Goal: Find specific page/section: Find specific page/section

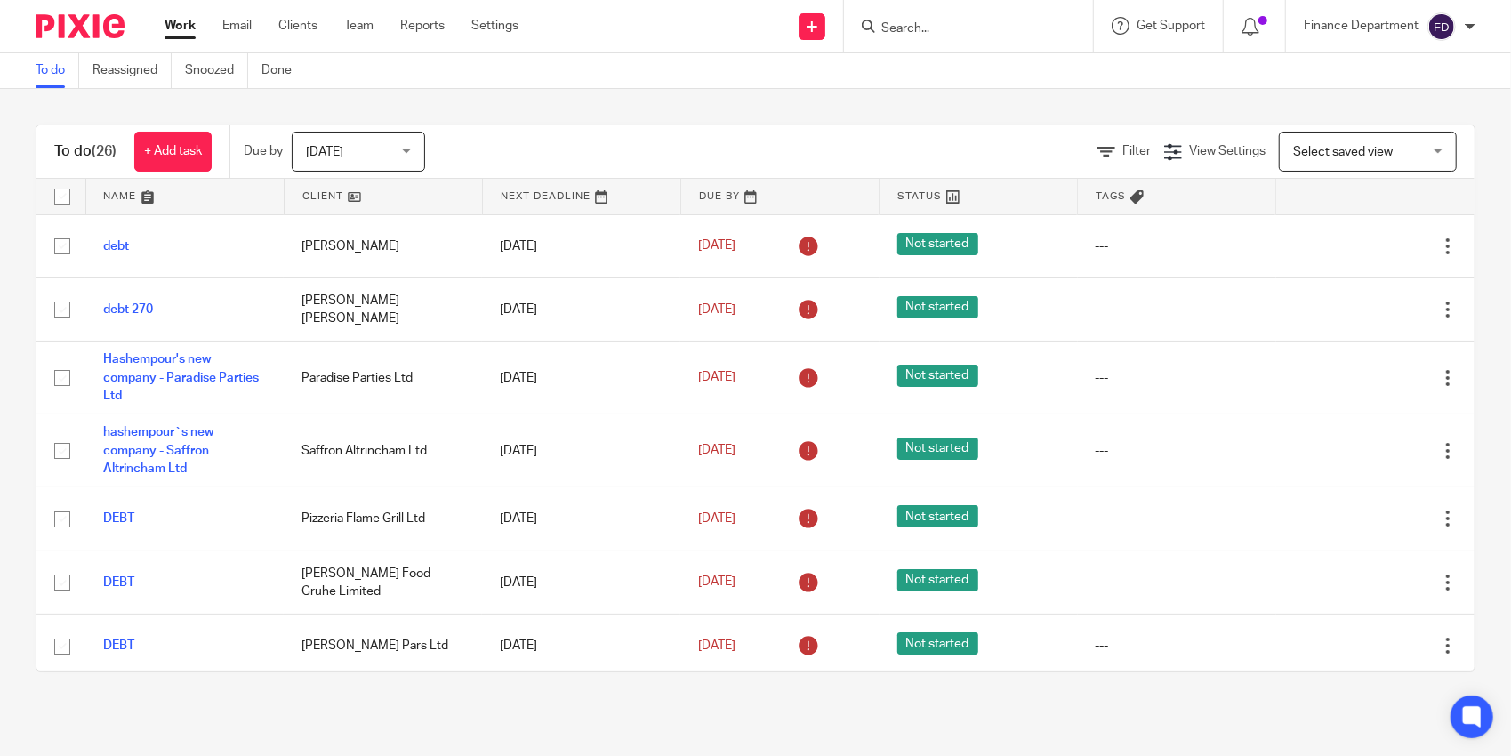
scroll to position [374, 0]
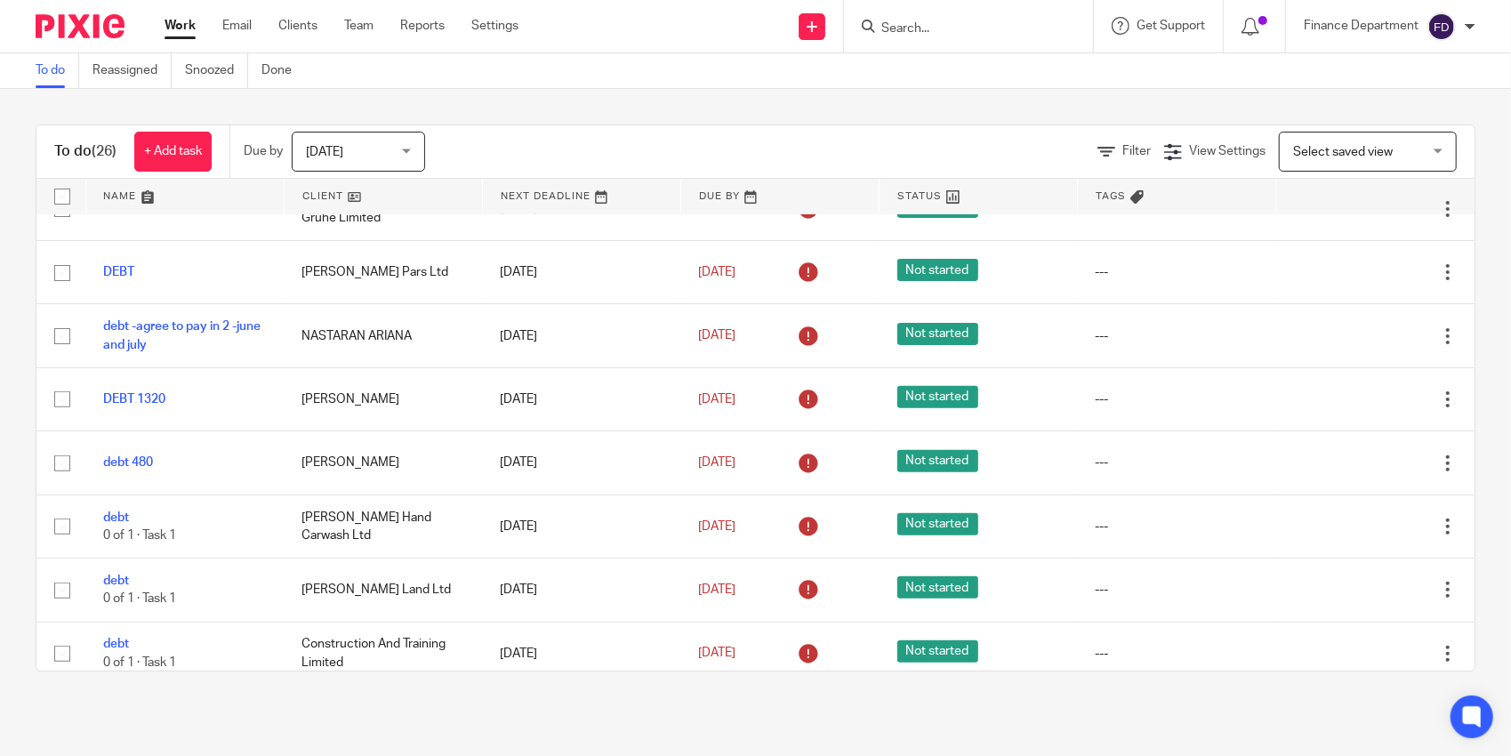
click at [946, 30] on input "Search" at bounding box center [960, 29] width 160 height 16
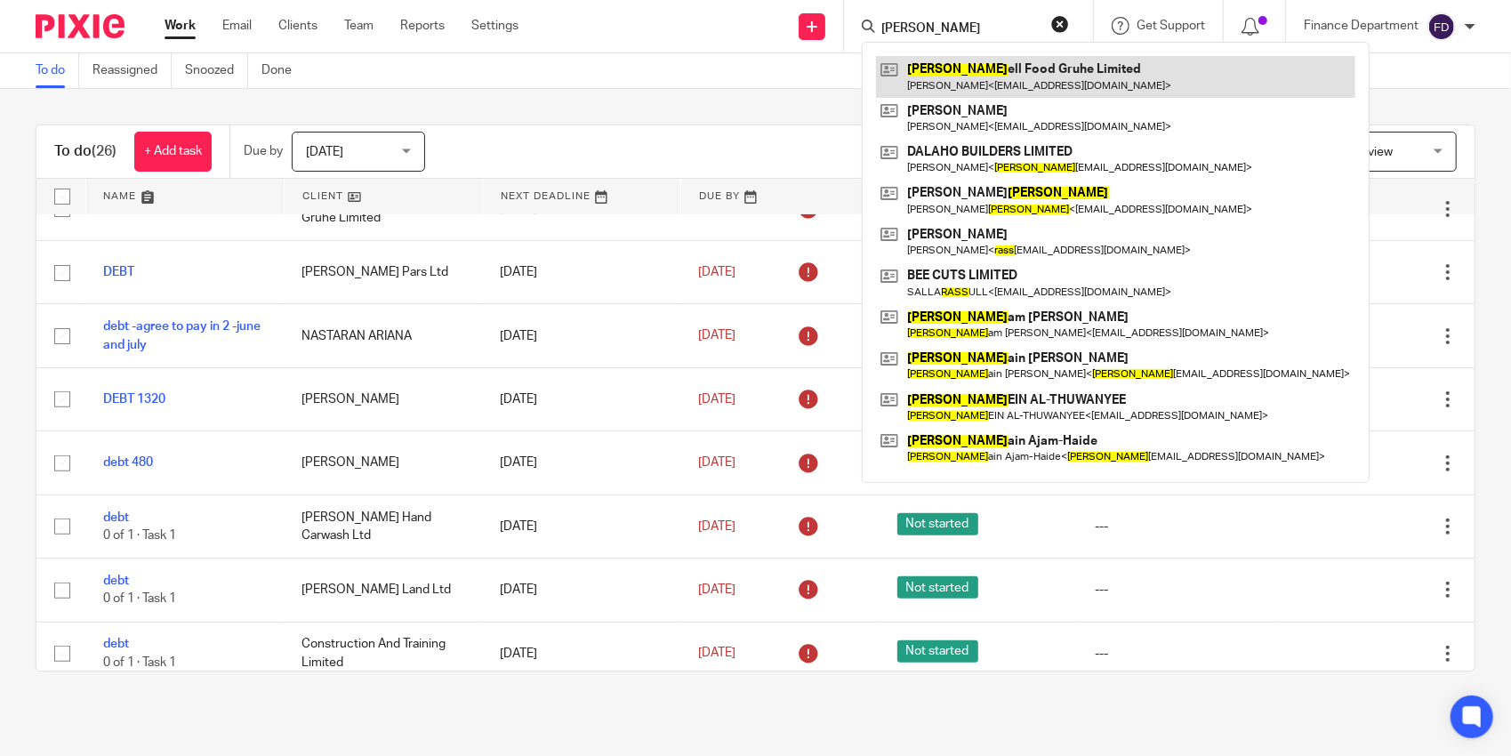
type input "[PERSON_NAME]"
click at [1044, 64] on link at bounding box center [1115, 76] width 479 height 41
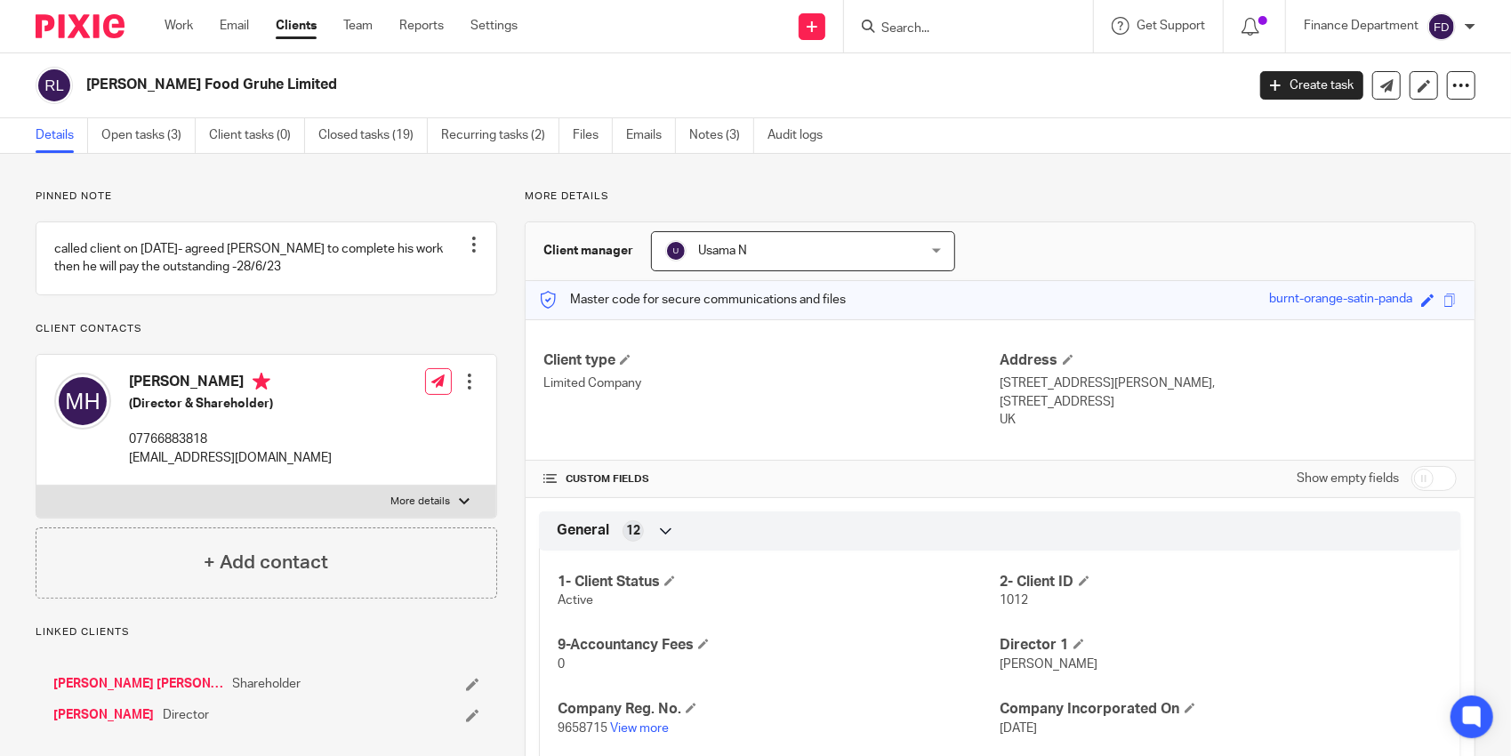
scroll to position [267, 0]
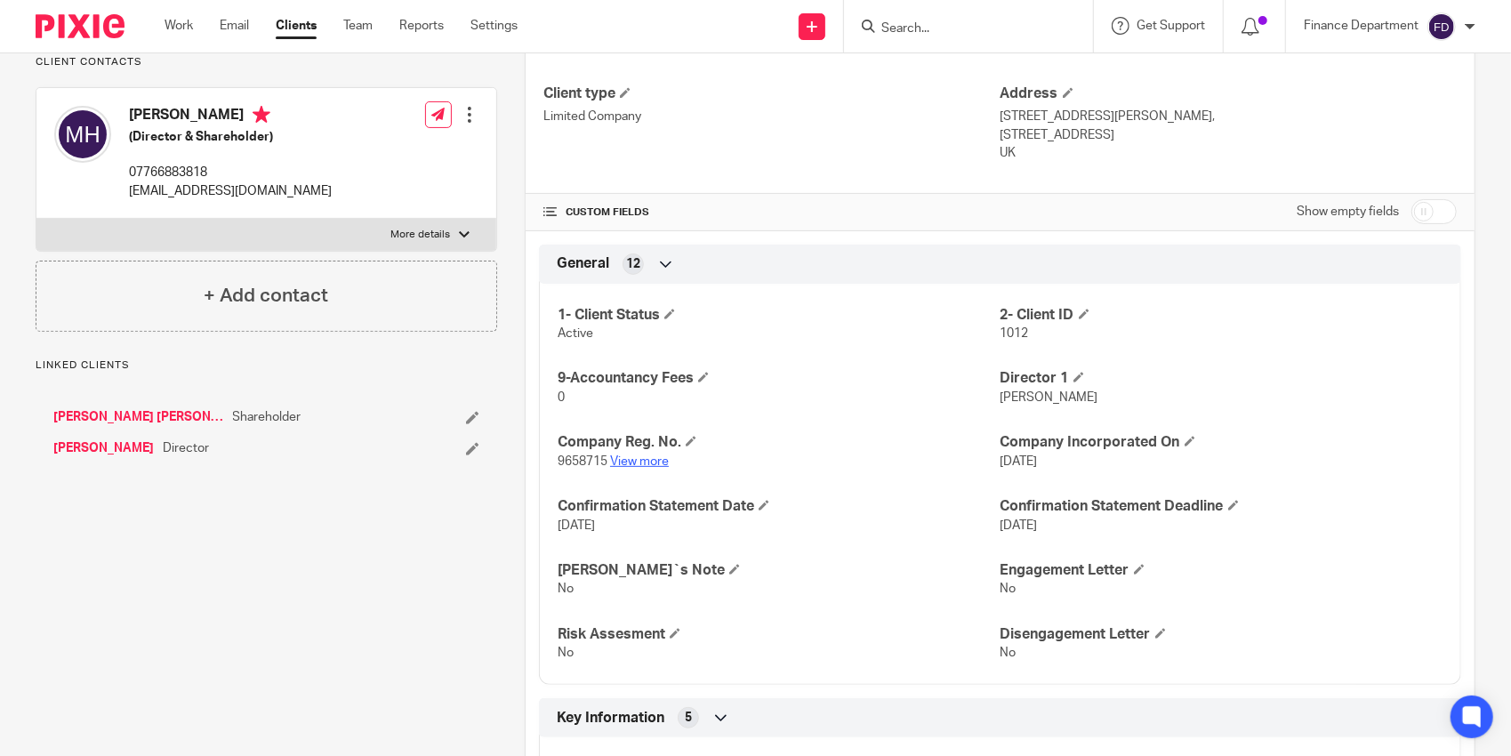
click at [647, 457] on link "View more" at bounding box center [639, 461] width 59 height 12
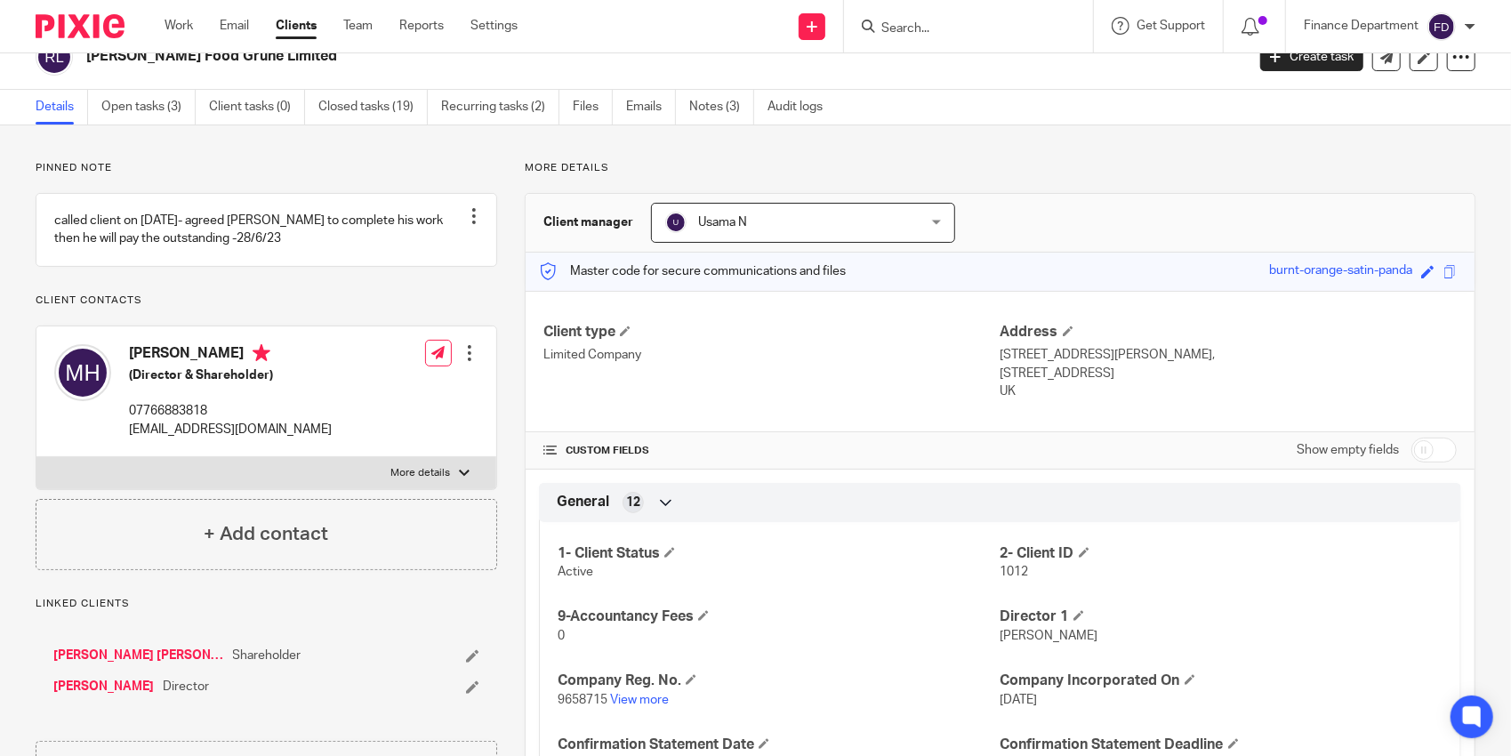
scroll to position [0, 0]
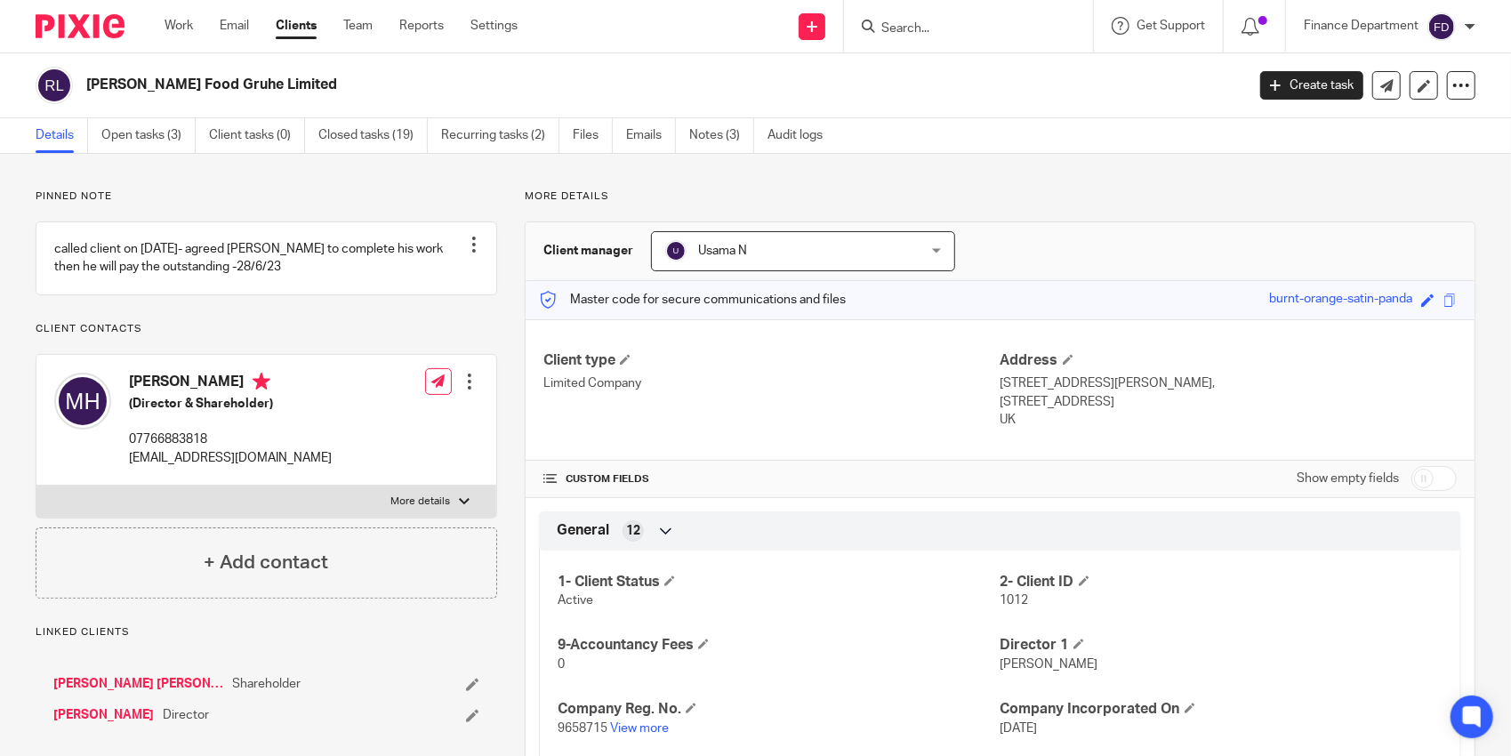
click at [931, 28] on input "Search" at bounding box center [960, 29] width 160 height 16
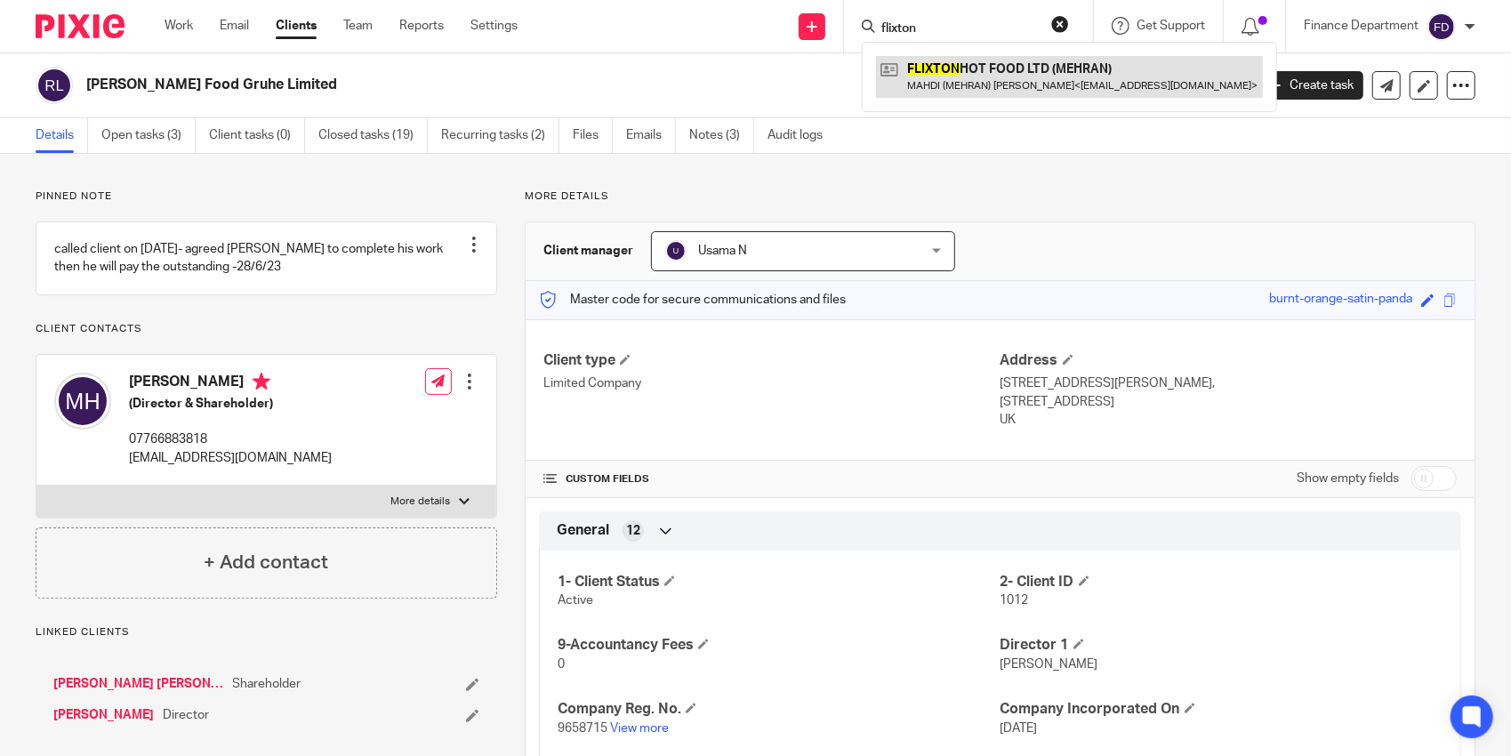
type input "flixton"
click at [957, 78] on link at bounding box center [1069, 76] width 387 height 41
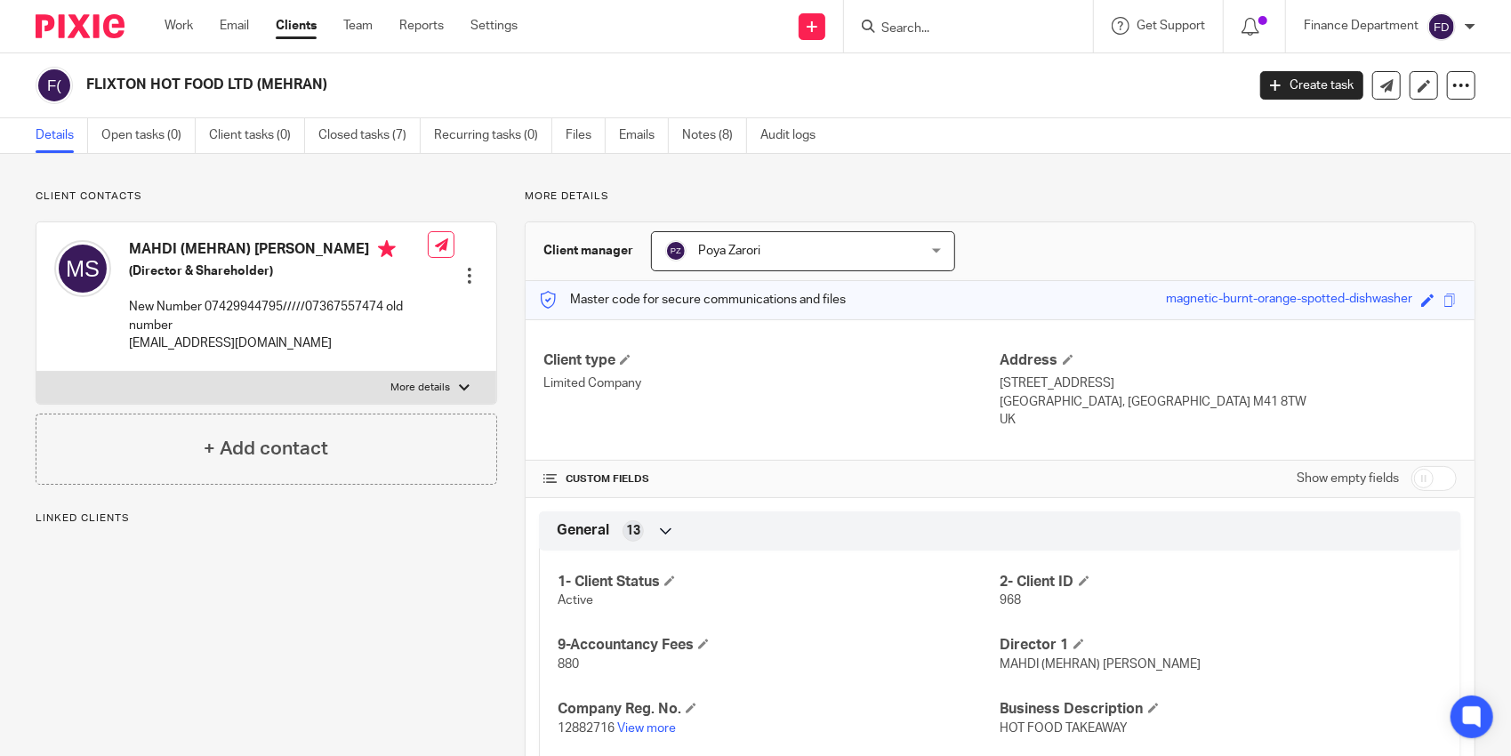
click at [192, 84] on h2 "FLIXTON HOT FOOD LTD (MEHRAN)" at bounding box center [545, 85] width 918 height 19
drag, startPoint x: 224, startPoint y: 85, endPoint x: 80, endPoint y: 85, distance: 144.1
click at [80, 85] on div "FLIXTON HOT FOOD LTD (MEHRAN)" at bounding box center [635, 85] width 1198 height 37
copy h2 "FLIXTON HOT FOOD LTD"
